Goal: Task Accomplishment & Management: Complete application form

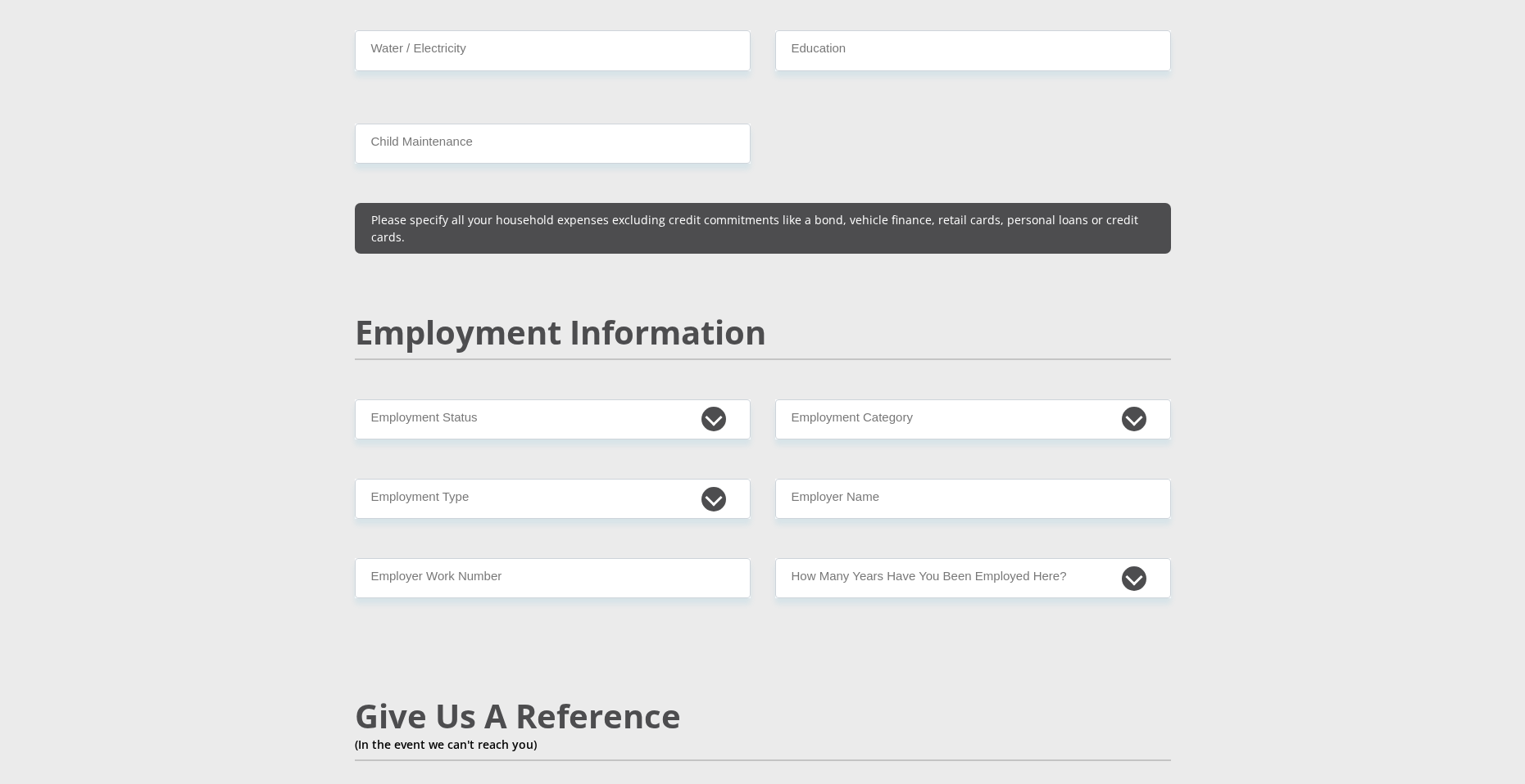
scroll to position [2269, 0]
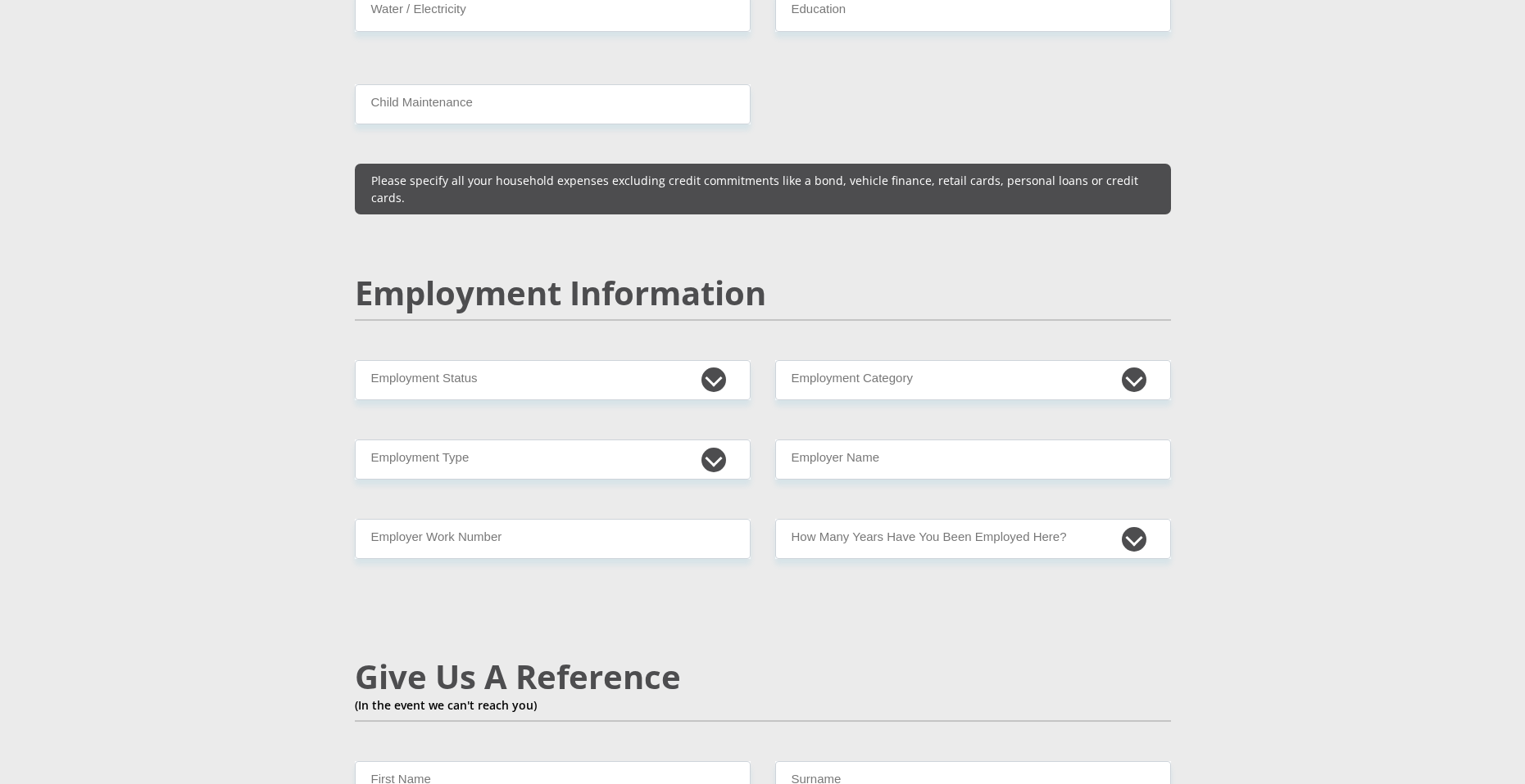
click at [1123, 479] on div "Mr Ms Mrs Dr [PERSON_NAME] Title First Name Surname South African ID Number Ple…" at bounding box center [763, 343] width 841 height 4671
click at [1123, 519] on select "less than 1 year 1-3 years 3-5 years 5+ years" at bounding box center [972, 539] width 396 height 40
select select "24"
click at [775, 519] on select "less than 1 year 1-3 years 3-5 years 5+ years" at bounding box center [972, 539] width 396 height 40
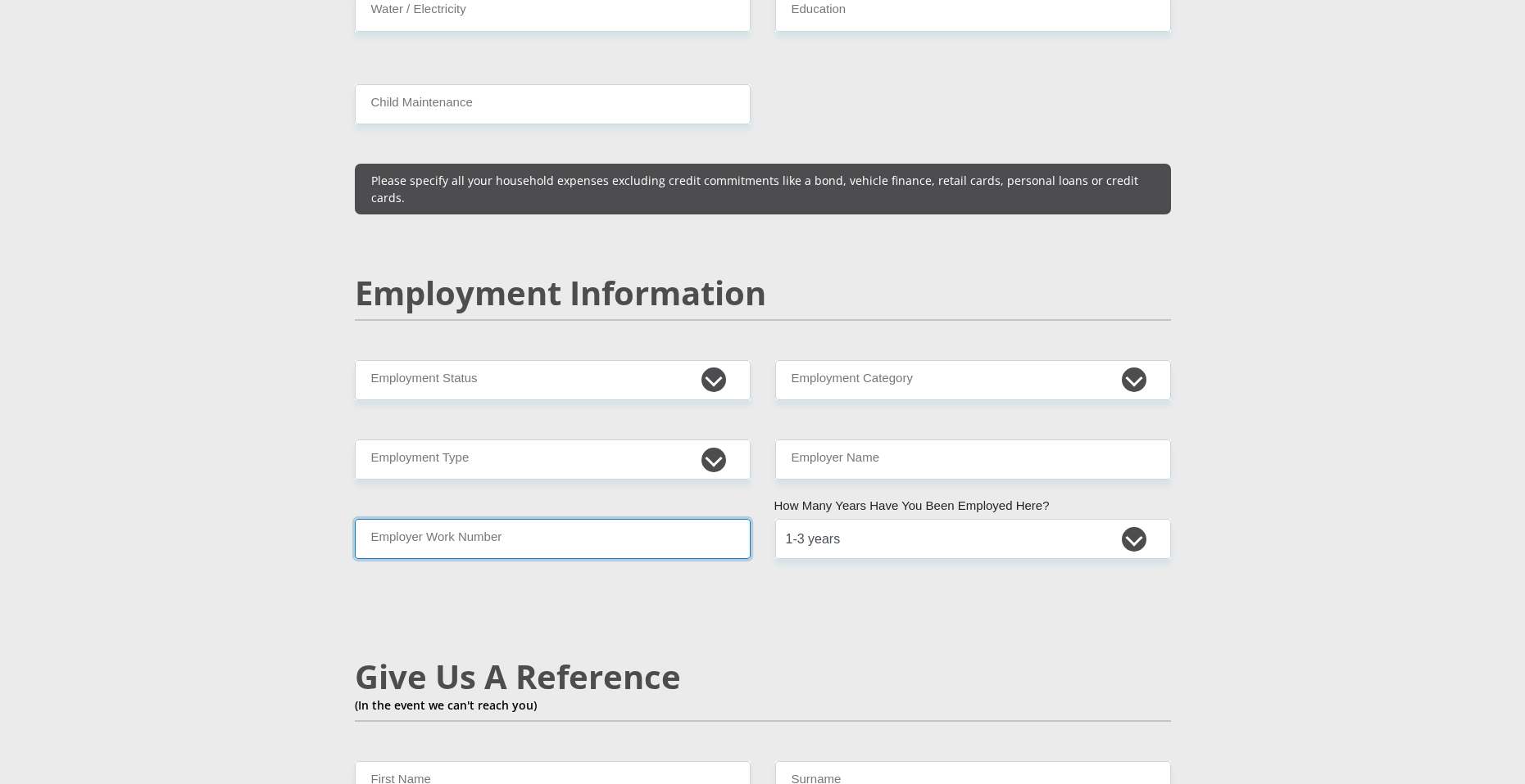
click at [650, 519] on input "Employer Work Number" at bounding box center [552, 539] width 396 height 40
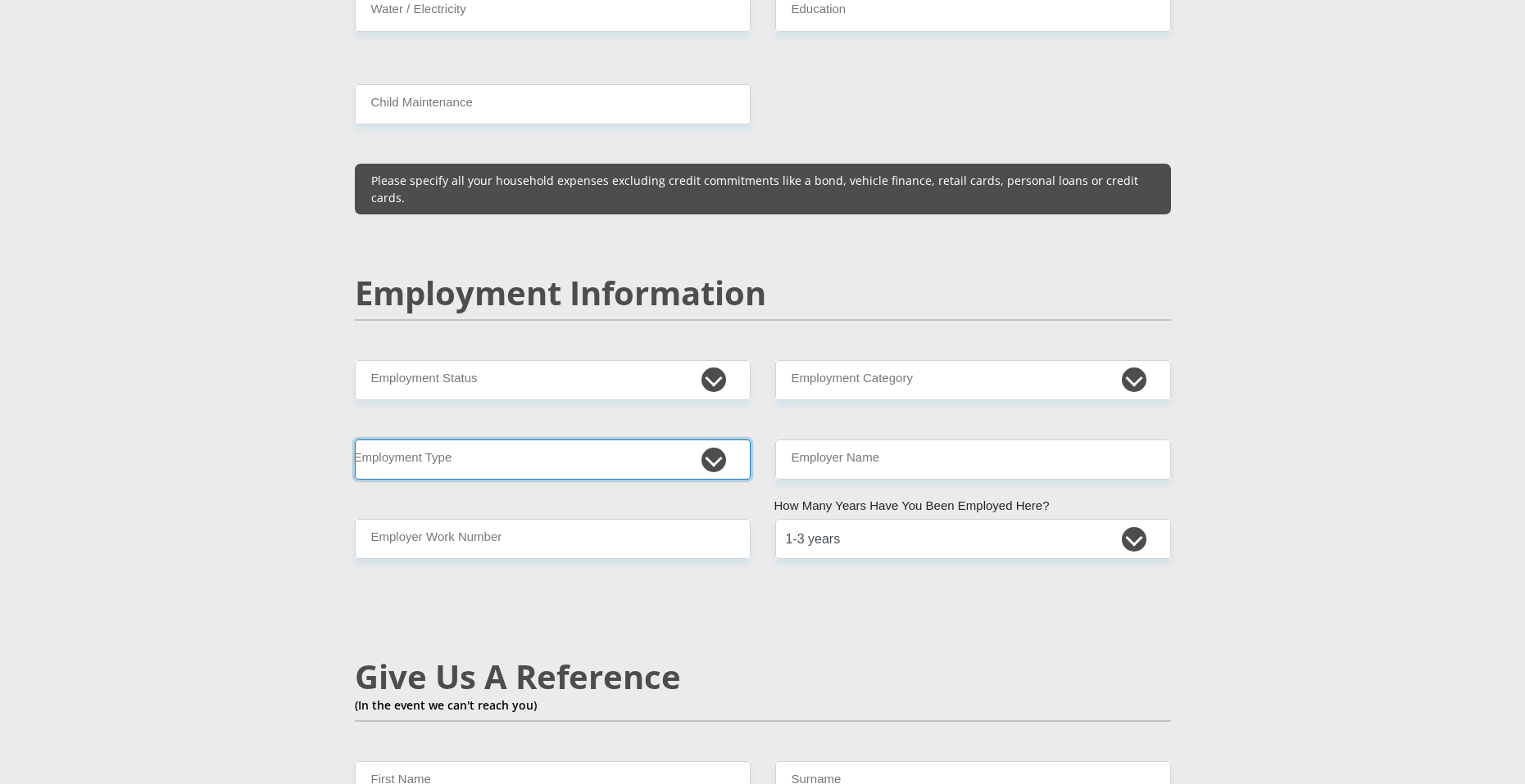
click at [719, 439] on select "College/Lecturer Craft Seller Creative Driver Executive Farmer Forces - Non Com…" at bounding box center [552, 459] width 396 height 40
click at [355, 439] on select "College/Lecturer Craft Seller Creative Driver Executive Farmer Forces - Non Com…" at bounding box center [552, 459] width 396 height 40
click at [706, 439] on select "College/Lecturer Craft Seller Creative Driver Executive Farmer Forces - Non Com…" at bounding box center [552, 459] width 396 height 40
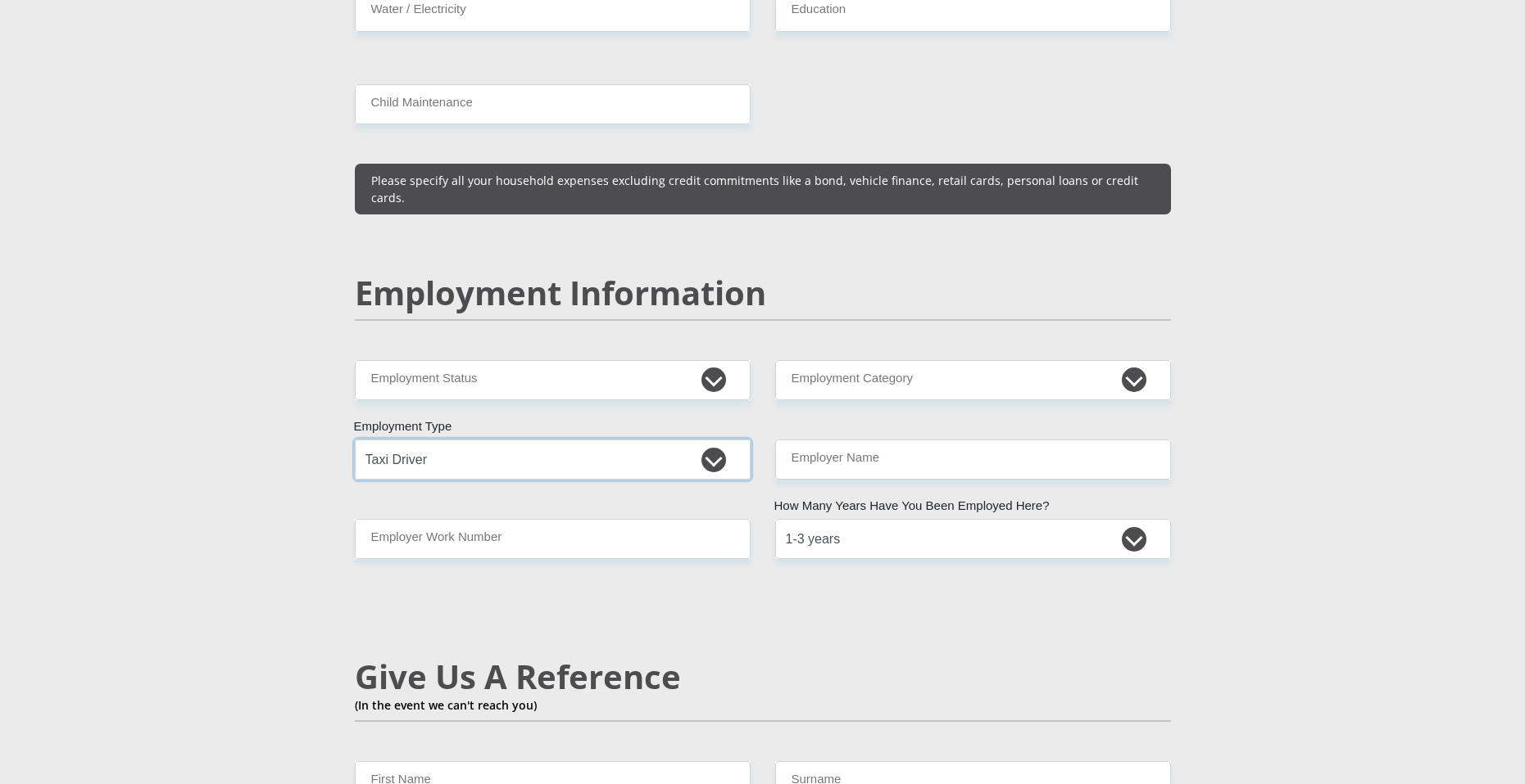
click at [710, 439] on select "College/Lecturer Craft Seller Creative Driver Executive Farmer Forces - Non Com…" at bounding box center [552, 459] width 396 height 40
click at [715, 439] on select "College/Lecturer Craft Seller Creative Driver Executive Farmer Forces - Non Com…" at bounding box center [552, 459] width 396 height 40
select select "Non Licenced Professional"
click at [355, 439] on select "College/Lecturer Craft Seller Creative Driver Executive Farmer Forces - Non Com…" at bounding box center [552, 459] width 396 height 40
click at [911, 360] on select "AGRICULTURE ALCOHOL & TOBACCO CONSTRUCTION MATERIALS METALLURGY EQUIPMENT FOR R…" at bounding box center [972, 380] width 396 height 40
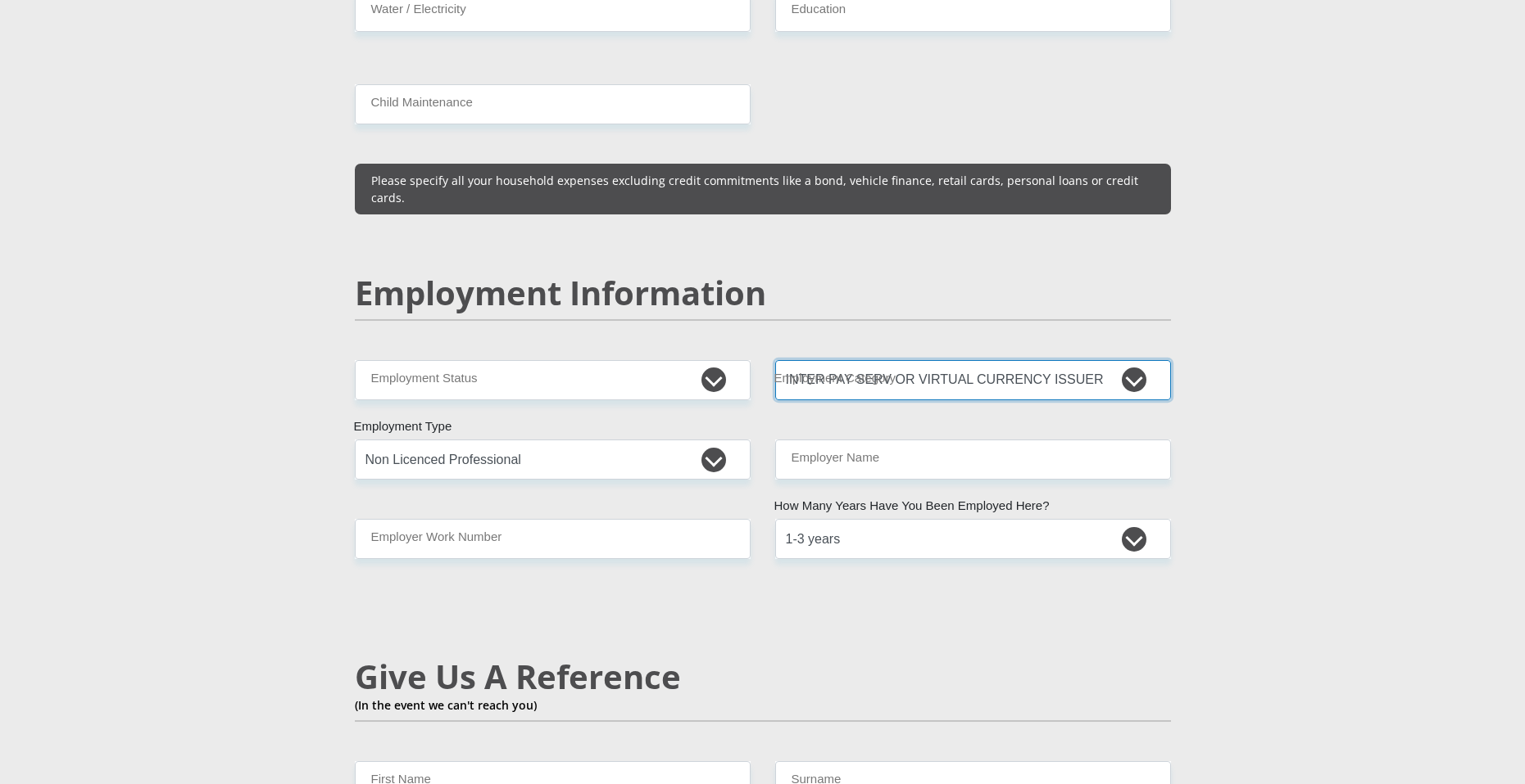
click at [911, 360] on select "AGRICULTURE ALCOHOL & TOBACCO CONSTRUCTION MATERIALS METALLURGY EQUIPMENT FOR R…" at bounding box center [972, 380] width 396 height 40
click at [910, 360] on select "AGRICULTURE ALCOHOL & TOBACCO CONSTRUCTION MATERIALS METALLURGY EQUIPMENT FOR R…" at bounding box center [972, 380] width 396 height 40
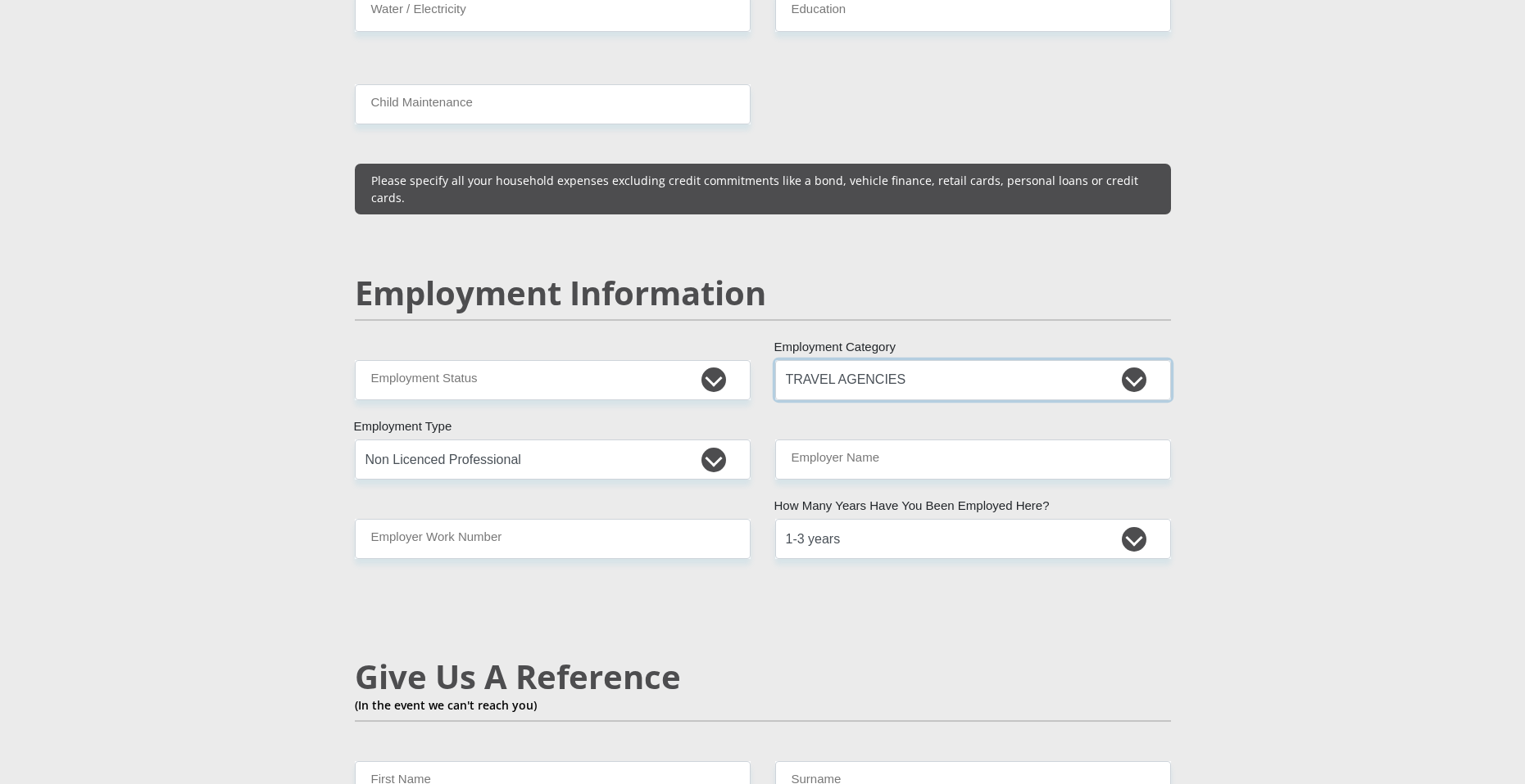
click at [910, 360] on select "AGRICULTURE ALCOHOL & TOBACCO CONSTRUCTION MATERIALS METALLURGY EQUIPMENT FOR R…" at bounding box center [972, 380] width 396 height 40
select select "53"
click at [775, 360] on select "AGRICULTURE ALCOHOL & TOBACCO CONSTRUCTION MATERIALS METALLURGY EQUIPMENT FOR R…" at bounding box center [972, 380] width 396 height 40
click at [663, 360] on select "Permanent/Full-time Part-time/Casual [DEMOGRAPHIC_DATA] Worker Self-Employed Ho…" at bounding box center [552, 380] width 396 height 40
select select "1"
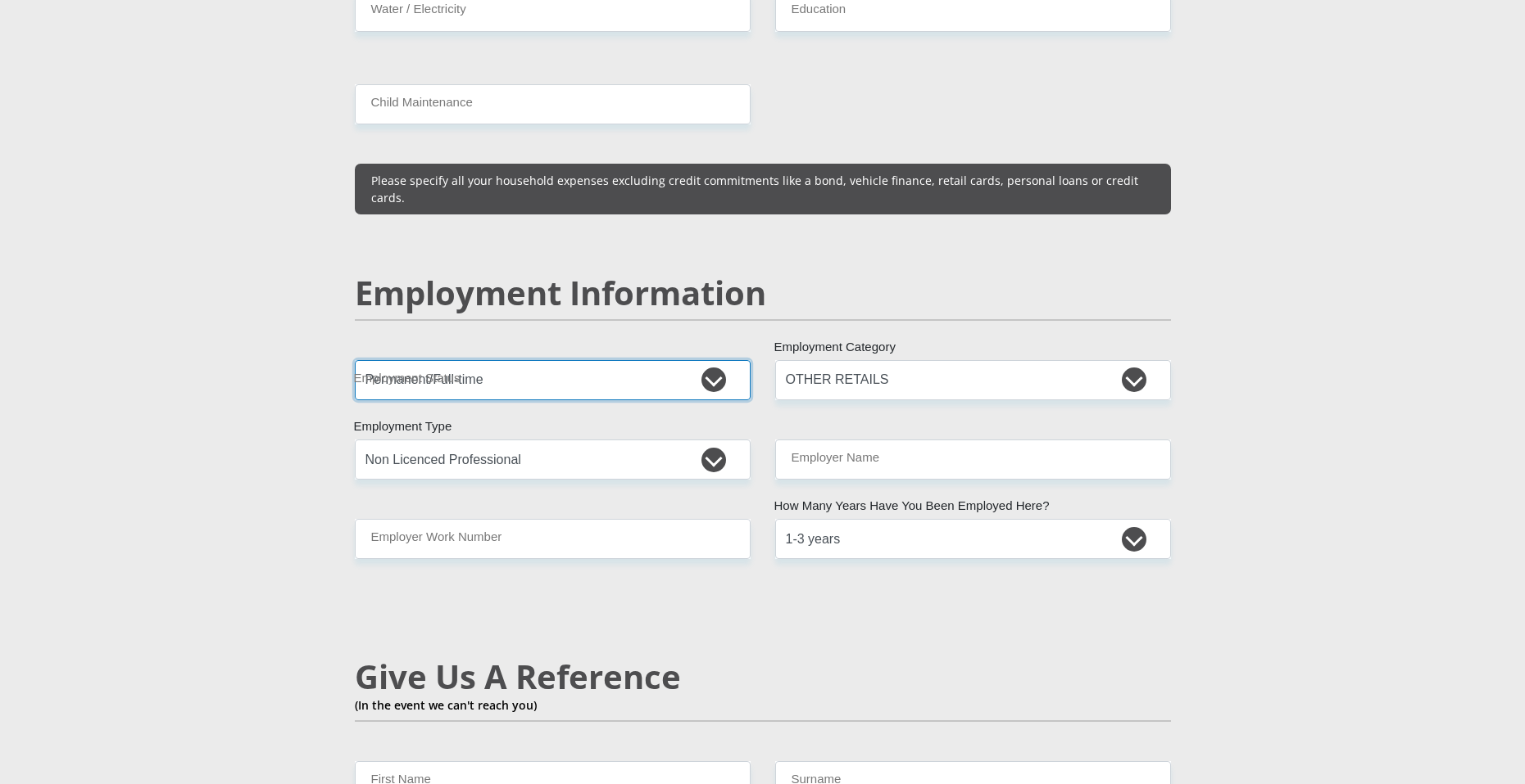
click at [355, 360] on select "Permanent/Full-time Part-time/Casual [DEMOGRAPHIC_DATA] Worker Self-Employed Ho…" at bounding box center [552, 380] width 396 height 40
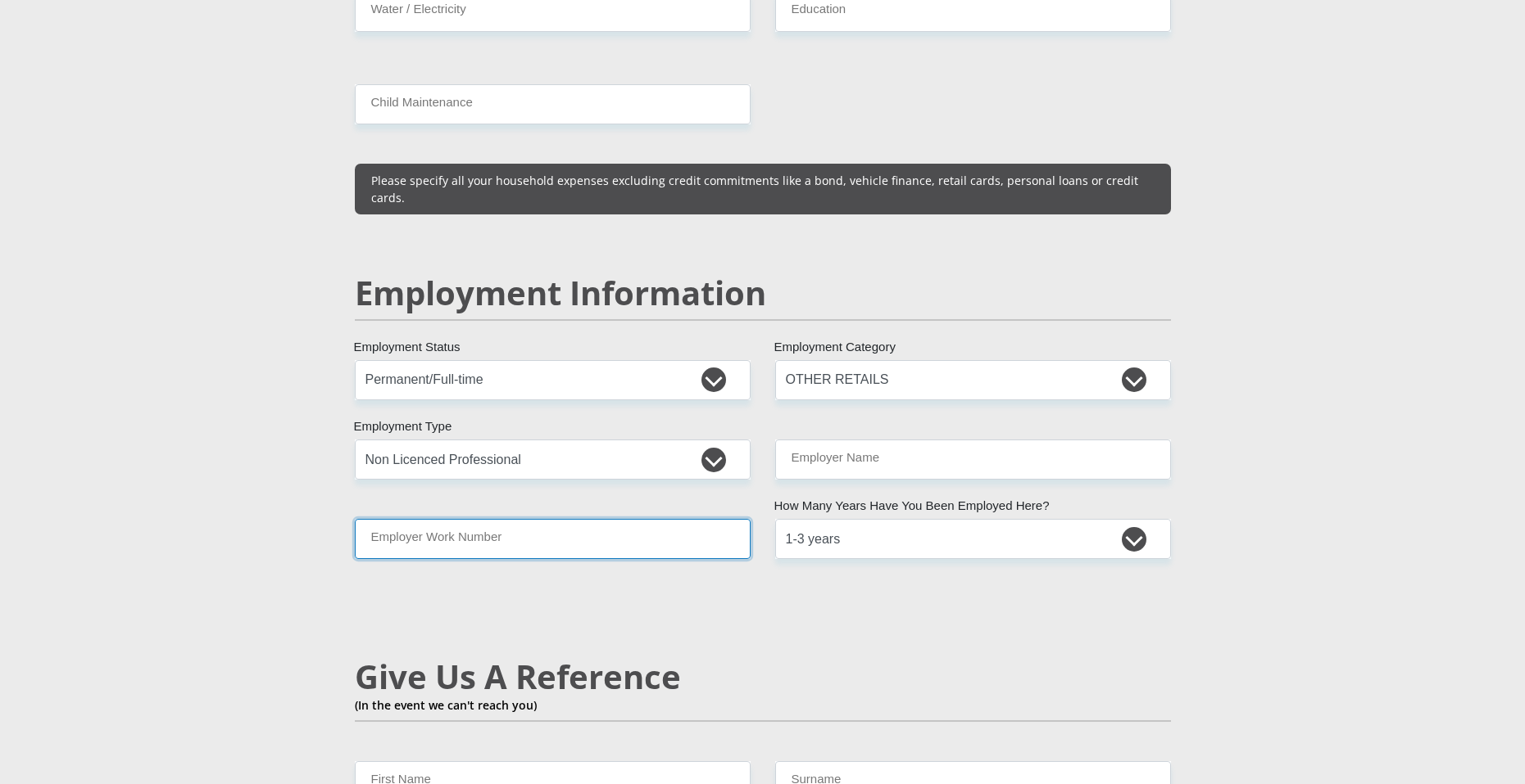
click at [596, 519] on input "Employer Work Number" at bounding box center [552, 539] width 396 height 40
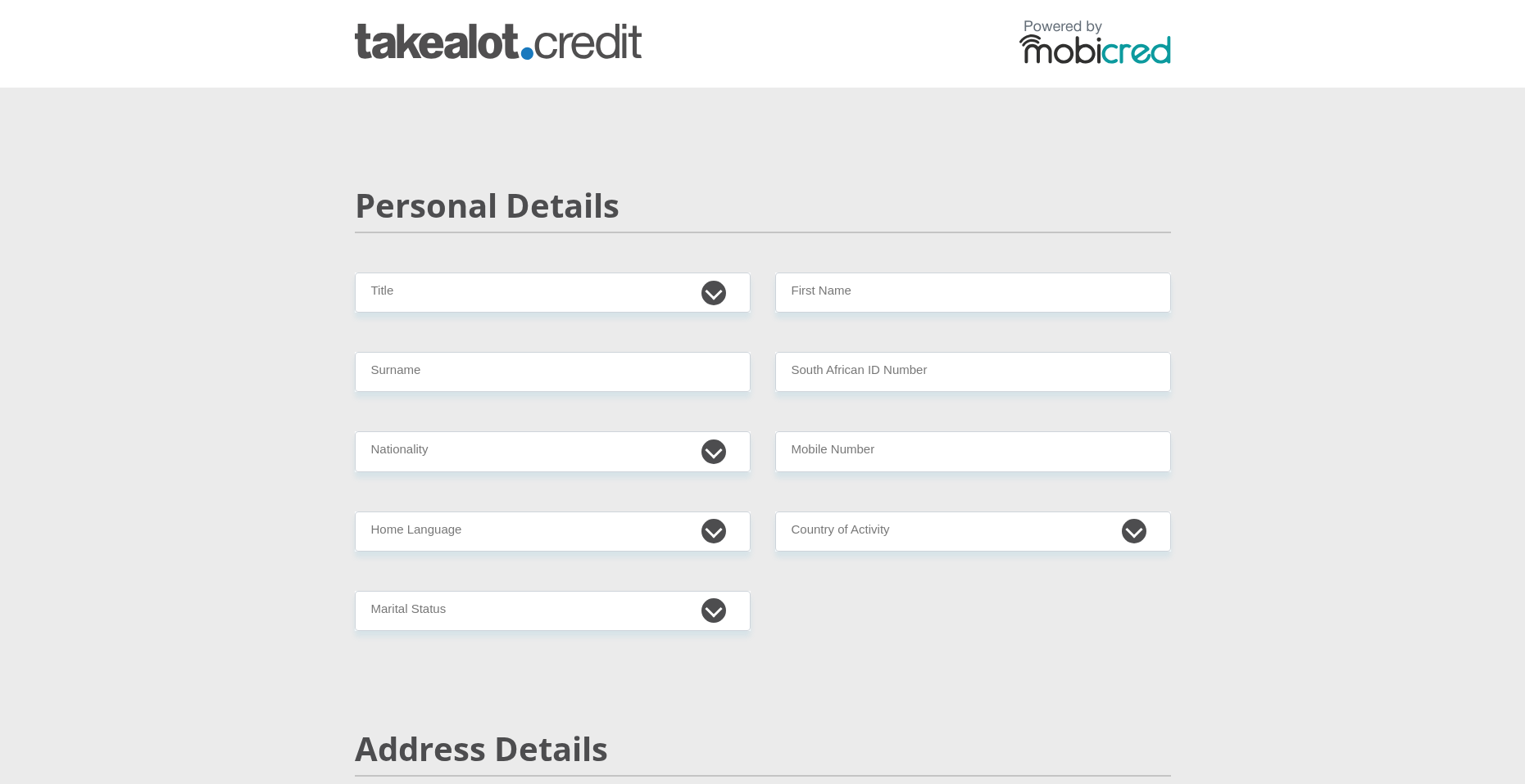
scroll to position [0, 0]
